Goal: Book appointment/travel/reservation

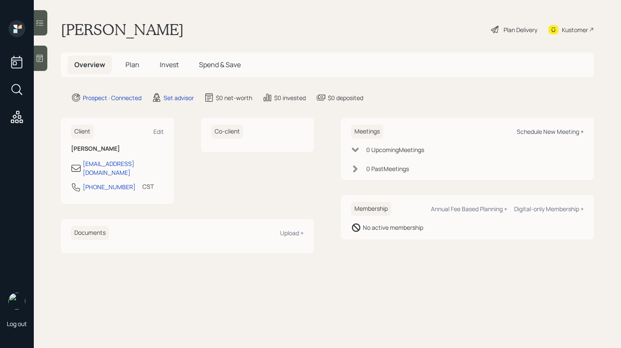
click at [549, 131] on div "Schedule New Meeting +" at bounding box center [550, 132] width 67 height 8
select select "round-[PERSON_NAME]"
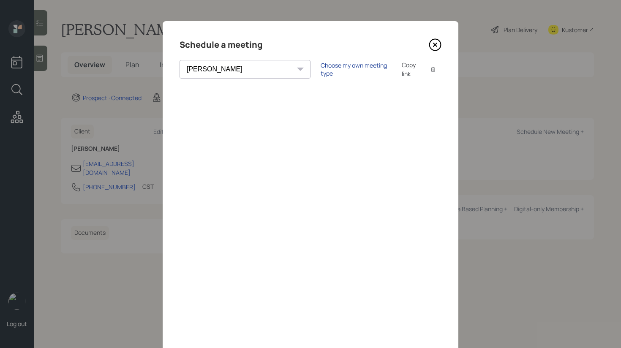
click at [321, 68] on div "Choose my own meeting type" at bounding box center [356, 69] width 71 height 16
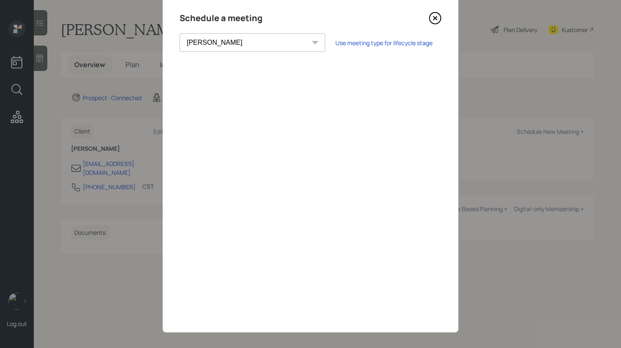
scroll to position [32, 0]
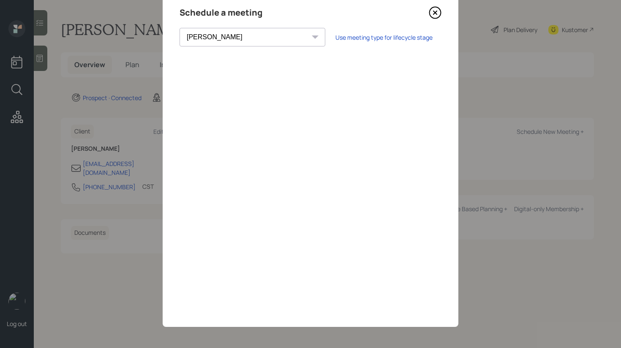
click at [430, 13] on icon at bounding box center [435, 12] width 13 height 13
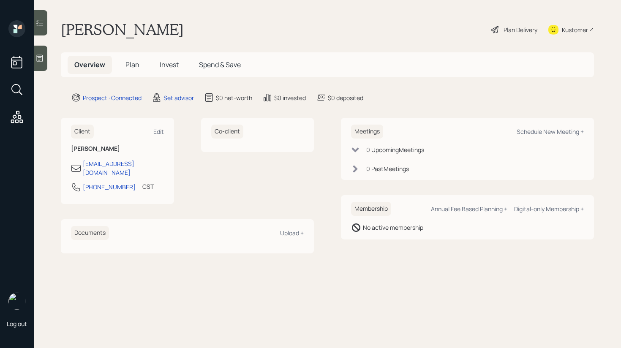
click at [40, 54] on icon at bounding box center [39, 58] width 8 height 8
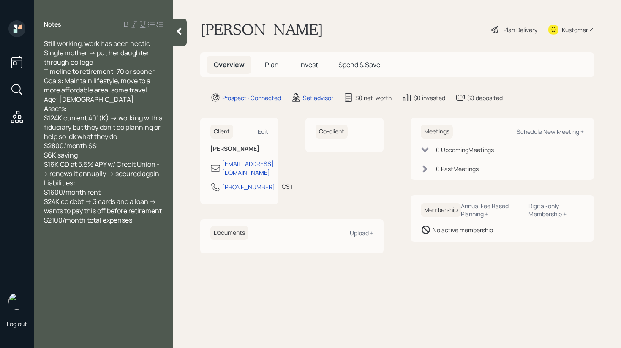
click at [176, 28] on icon at bounding box center [179, 31] width 8 height 8
